Goal: Task Accomplishment & Management: Manage account settings

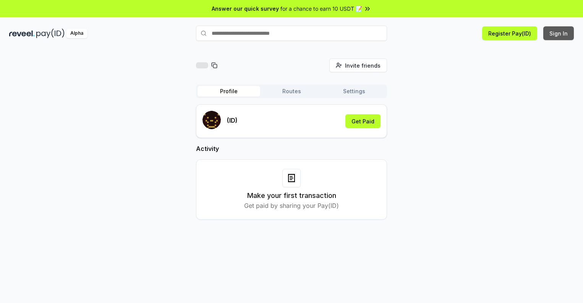
click at [559, 33] on button "Sign In" at bounding box center [559, 33] width 31 height 14
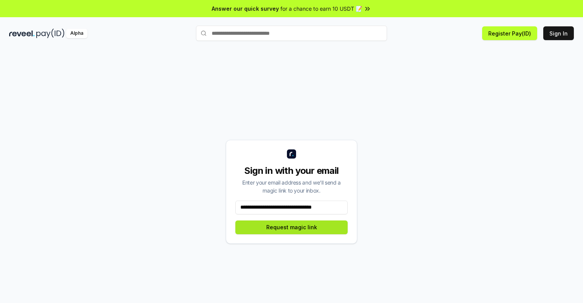
type input "**********"
click at [292, 227] on button "Request magic link" at bounding box center [291, 228] width 112 height 14
